Goal: Navigation & Orientation: Understand site structure

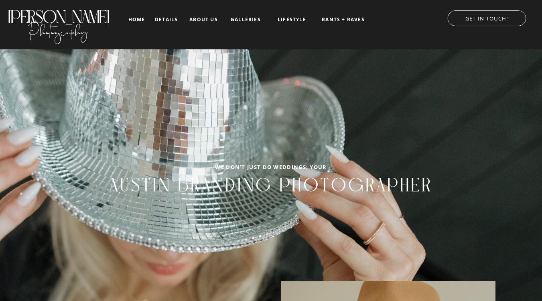
click at [168, 18] on nav "details" at bounding box center [166, 19] width 23 height 5
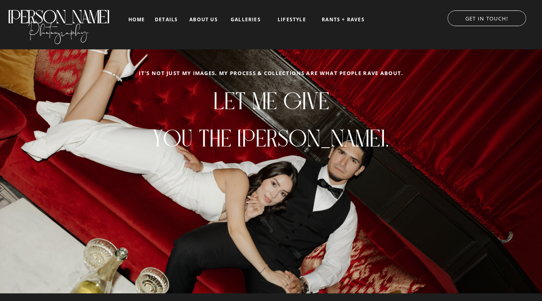
click at [247, 19] on nav "galleries" at bounding box center [245, 20] width 33 height 6
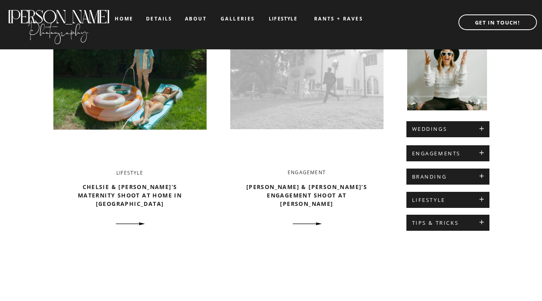
scroll to position [338, 0]
